Goal: Transaction & Acquisition: Purchase product/service

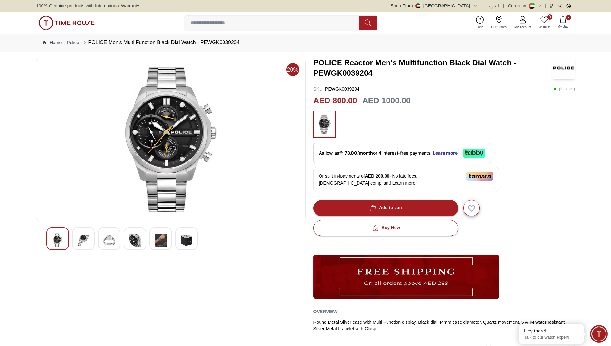
click at [564, 20] on icon "button" at bounding box center [563, 19] width 6 height 6
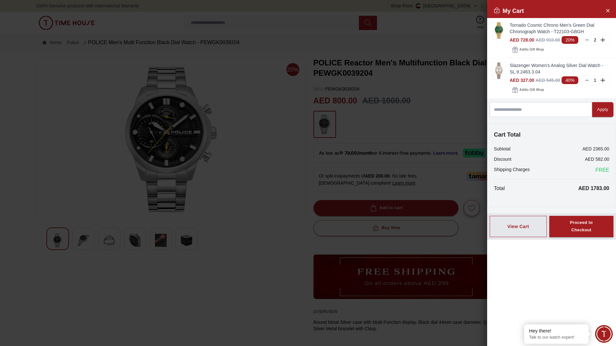
click at [339, 245] on div at bounding box center [308, 173] width 616 height 346
click at [610, 10] on button "Close Account" at bounding box center [607, 10] width 10 height 10
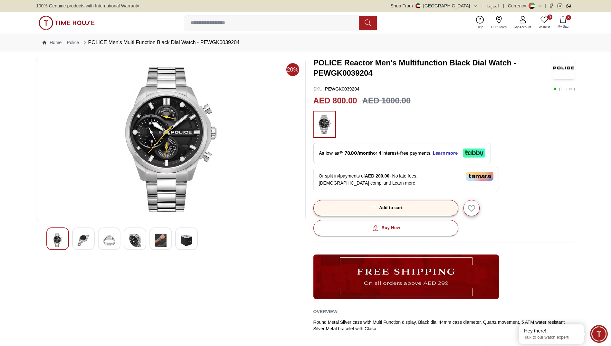
click at [406, 208] on button "Add to cart" at bounding box center [385, 208] width 145 height 16
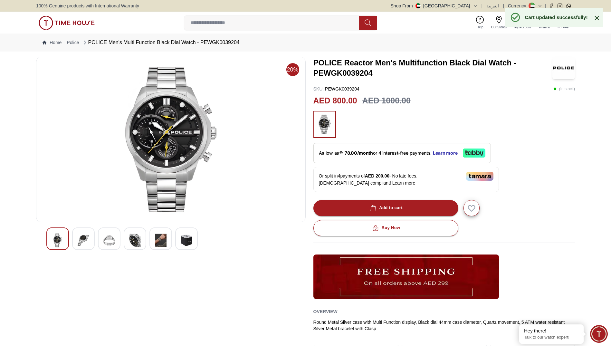
click at [564, 29] on button "4 My Bag" at bounding box center [562, 22] width 19 height 15
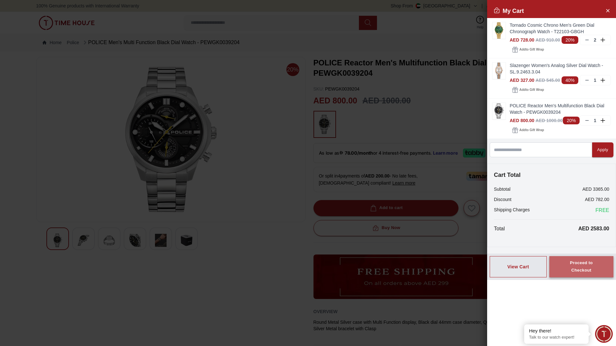
click at [585, 265] on div "Proceed to Checkout" at bounding box center [580, 266] width 41 height 15
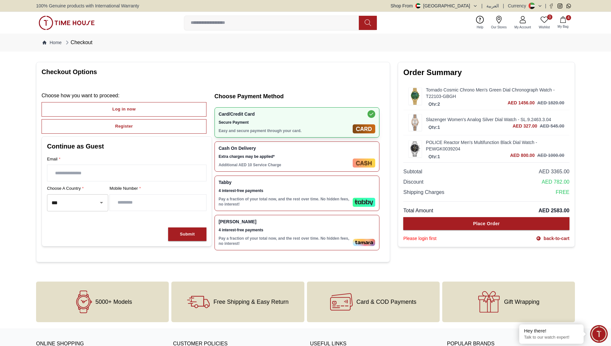
click at [562, 23] on button "4 My Bag" at bounding box center [562, 22] width 19 height 15
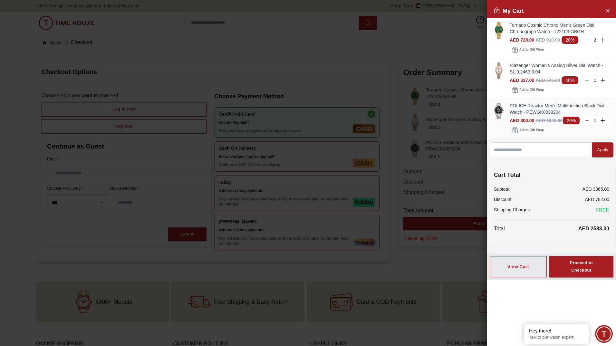
click at [595, 120] on p "1" at bounding box center [594, 120] width 5 height 6
click at [607, 10] on icon "Close Account" at bounding box center [607, 10] width 5 height 8
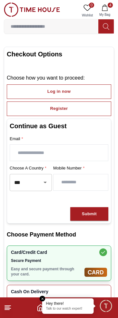
click at [43, 186] on div at bounding box center [40, 182] width 17 height 9
click at [45, 182] on icon "Open" at bounding box center [44, 183] width 3 height 2
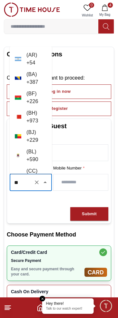
type input "*"
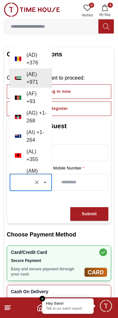
click at [39, 200] on div "Continue as Guest Email * Choose a country * ​ Mobile Number * Submit" at bounding box center [59, 170] width 104 height 105
type input "***"
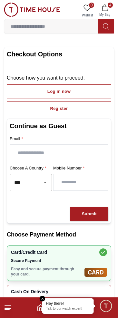
click at [75, 183] on input "number" at bounding box center [80, 182] width 54 height 16
